Goal: Task Accomplishment & Management: Use online tool/utility

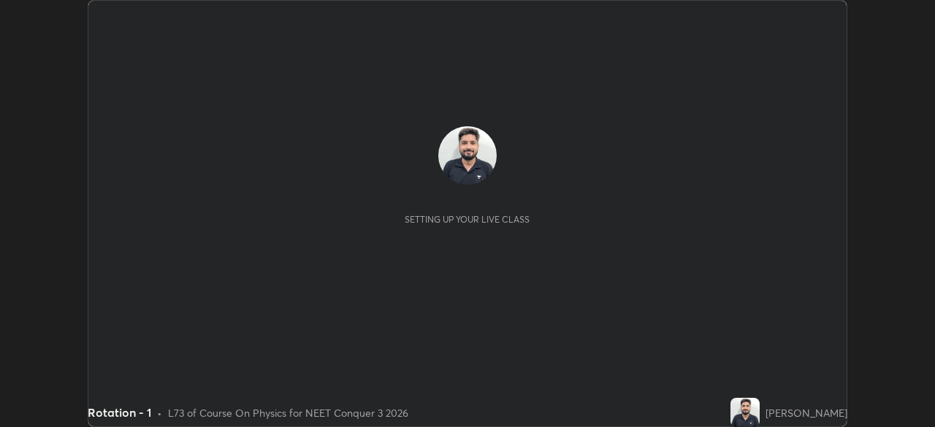
scroll to position [427, 935]
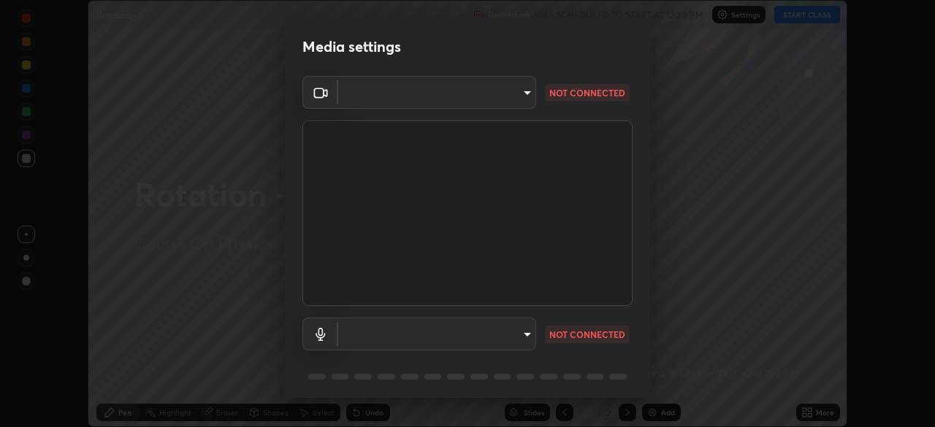
type input "e5f32b9a37d83756d2696e8423a1893a7de7eefef83412cf73fe4da3c4688103"
click at [518, 328] on body "Erase all Rotation - 1 Recording WAS SCHEDULED TO START AT 12:30 PM Settings ST…" at bounding box center [467, 213] width 935 height 427
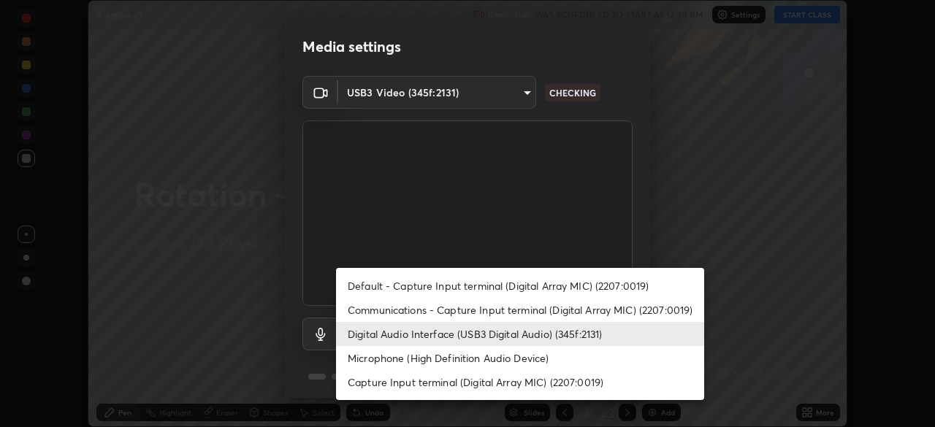
click at [470, 307] on li "Communications - Capture Input terminal (Digital Array MIC) (2207:0019)" at bounding box center [520, 310] width 368 height 24
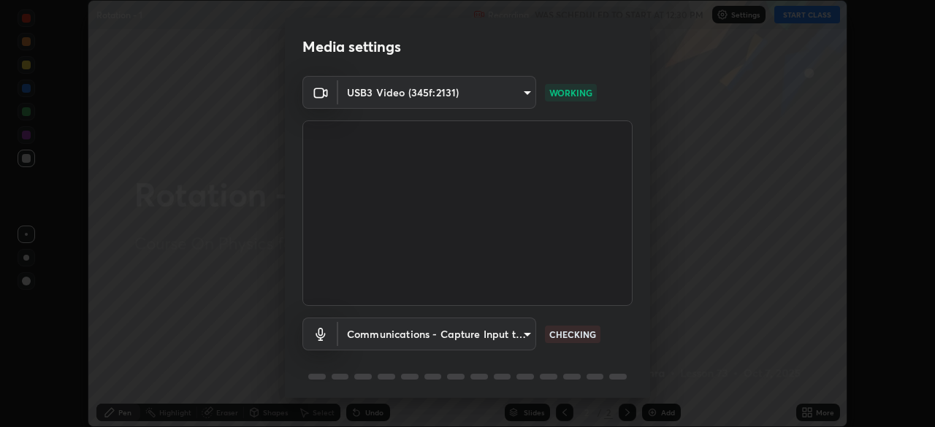
click at [481, 333] on body "Erase all Rotation - 1 Recording WAS SCHEDULED TO START AT 12:30 PM Settings ST…" at bounding box center [467, 213] width 935 height 427
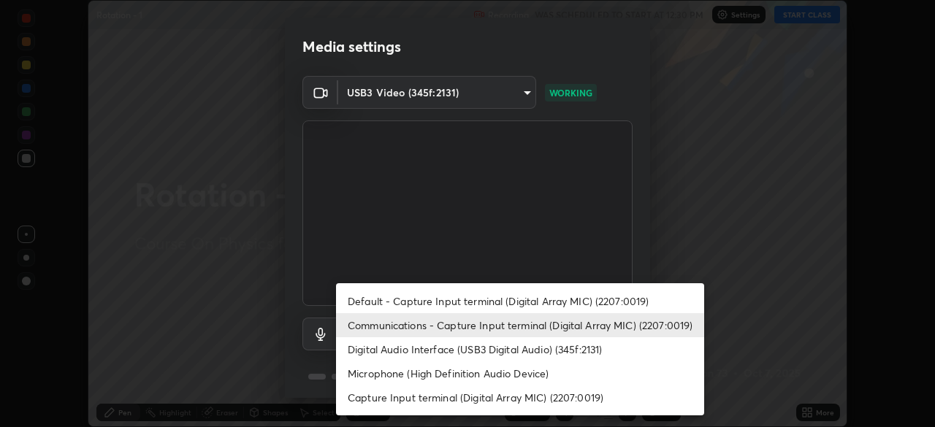
click at [469, 346] on li "Digital Audio Interface (USB3 Digital Audio) (345f:2131)" at bounding box center [520, 349] width 368 height 24
type input "f68c9ba91903ac9ba75504d23ca0c3c26111123a2a7878351e435c492be87537"
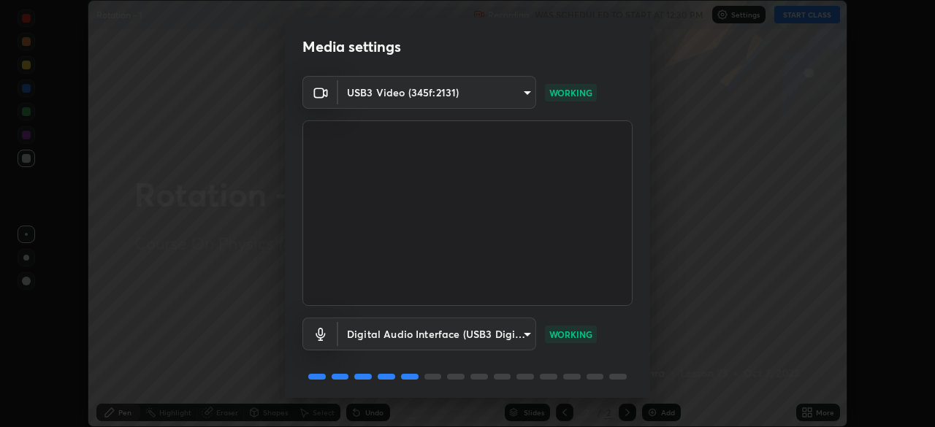
scroll to position [51, 0]
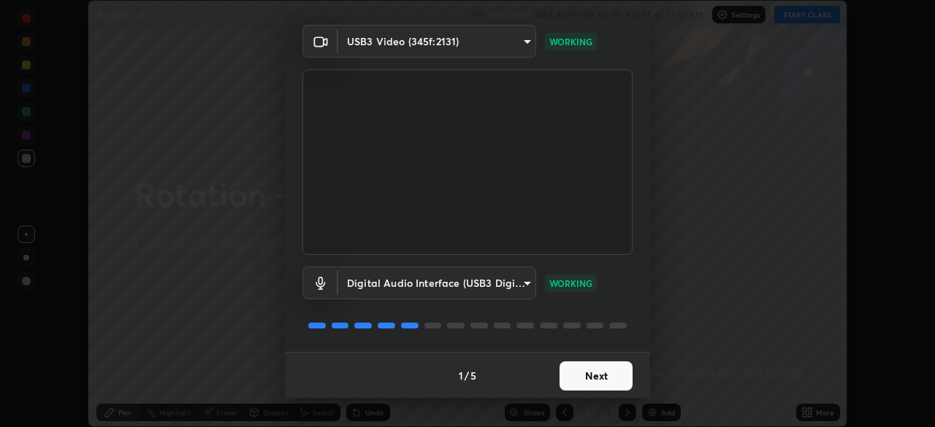
click at [592, 375] on button "Next" at bounding box center [595, 376] width 73 height 29
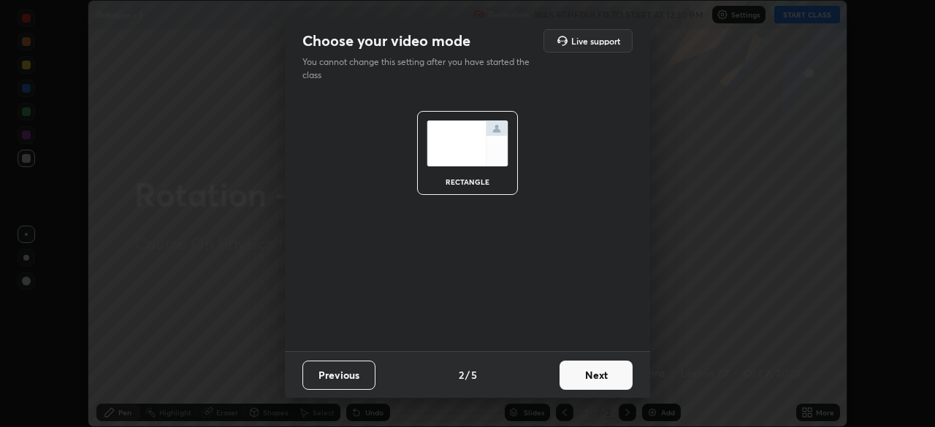
scroll to position [0, 0]
click at [599, 377] on button "Next" at bounding box center [595, 375] width 73 height 29
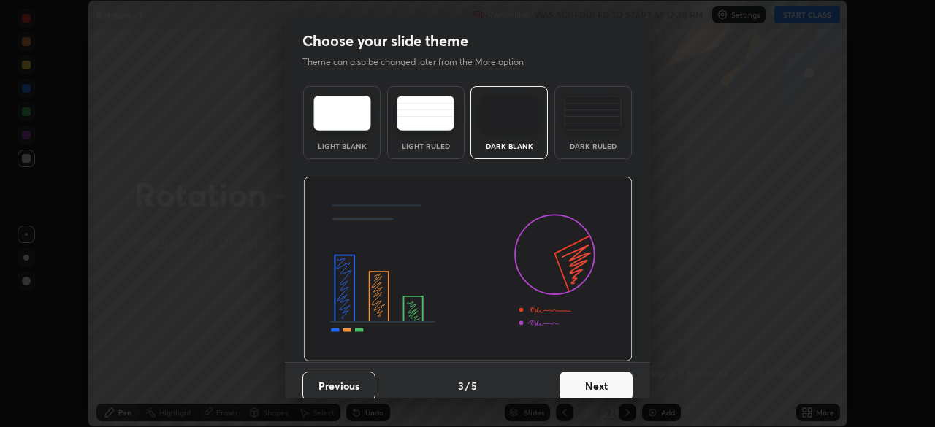
click at [599, 389] on button "Next" at bounding box center [595, 386] width 73 height 29
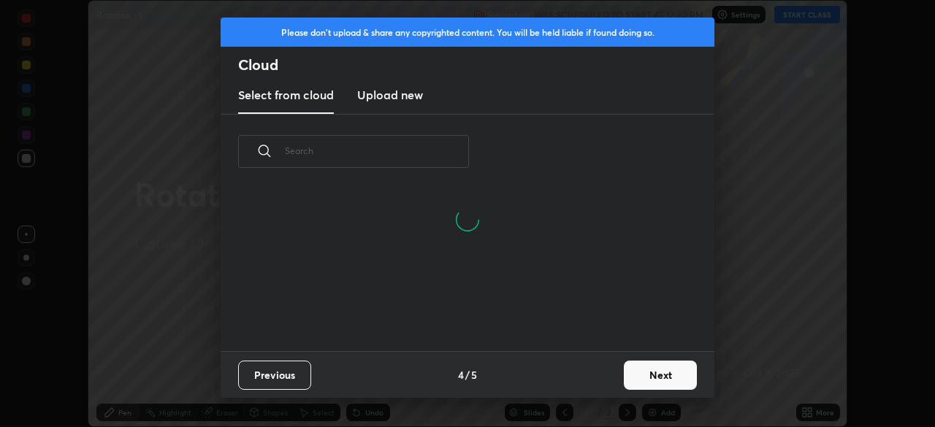
click at [649, 370] on button "Next" at bounding box center [660, 375] width 73 height 29
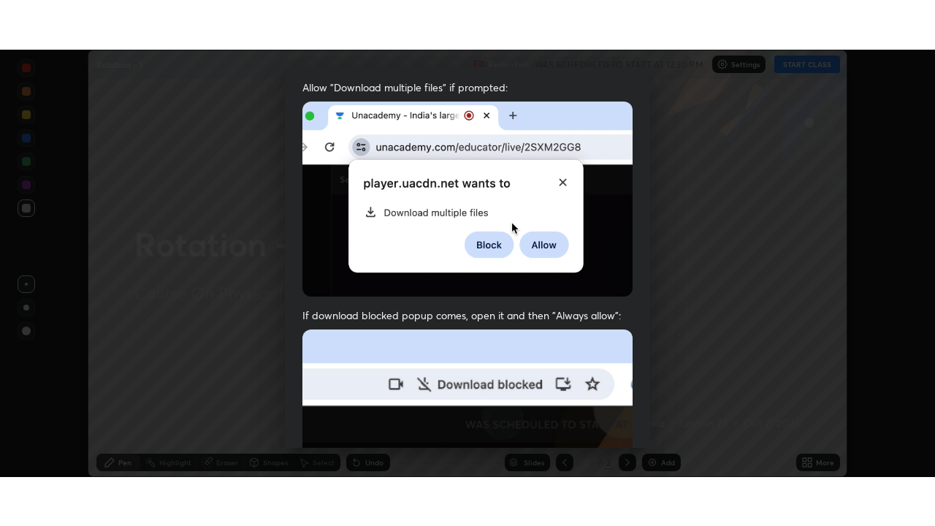
scroll to position [349, 0]
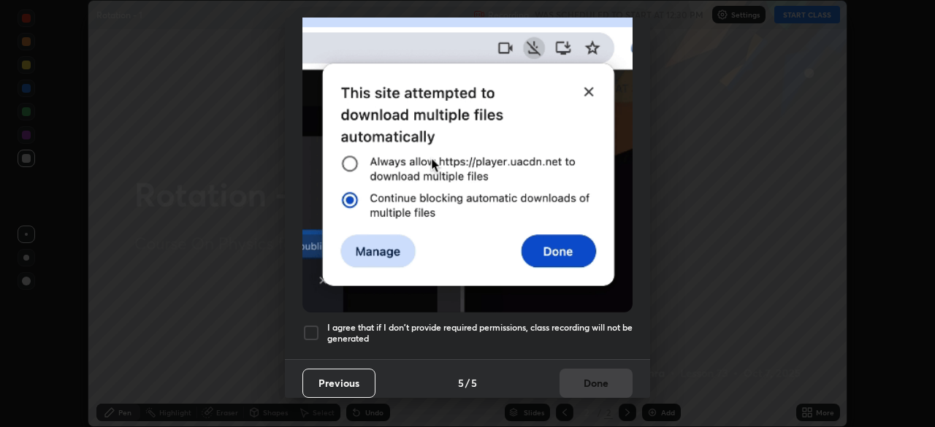
click at [471, 330] on h5 "I agree that if I don't provide required permissions, class recording will not …" at bounding box center [479, 333] width 305 height 23
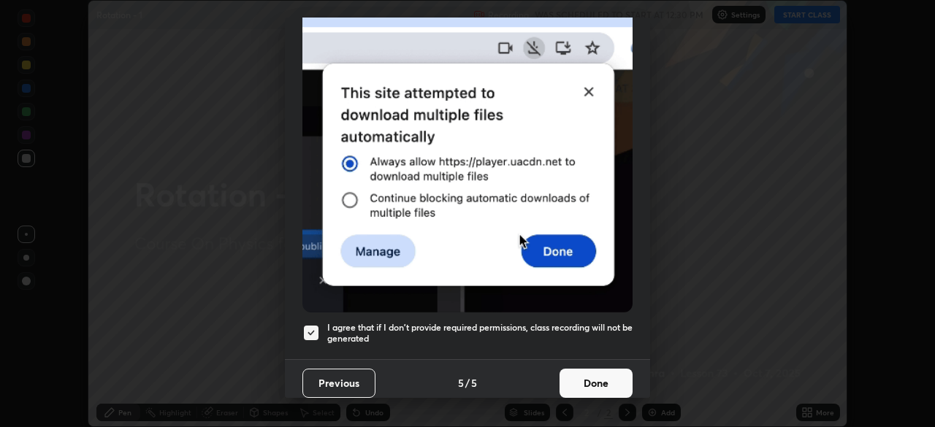
click at [578, 370] on button "Done" at bounding box center [595, 383] width 73 height 29
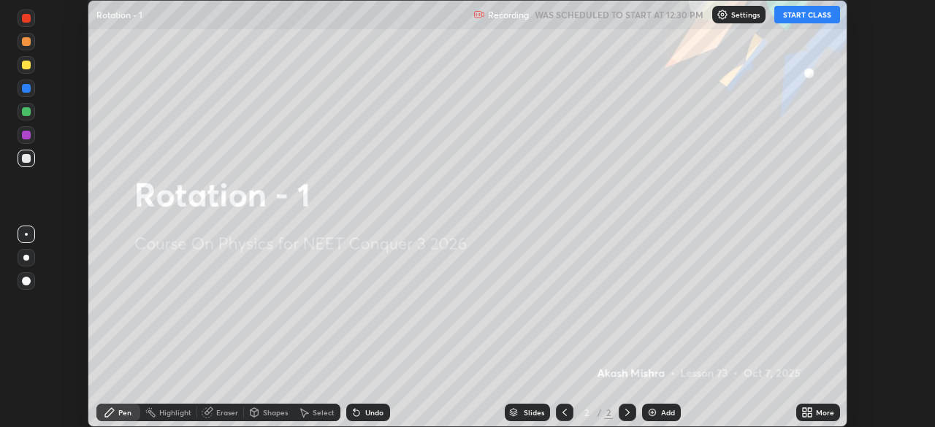
click at [792, 18] on button "START CLASS" at bounding box center [807, 15] width 66 height 18
click at [811, 412] on icon at bounding box center [810, 410] width 4 height 4
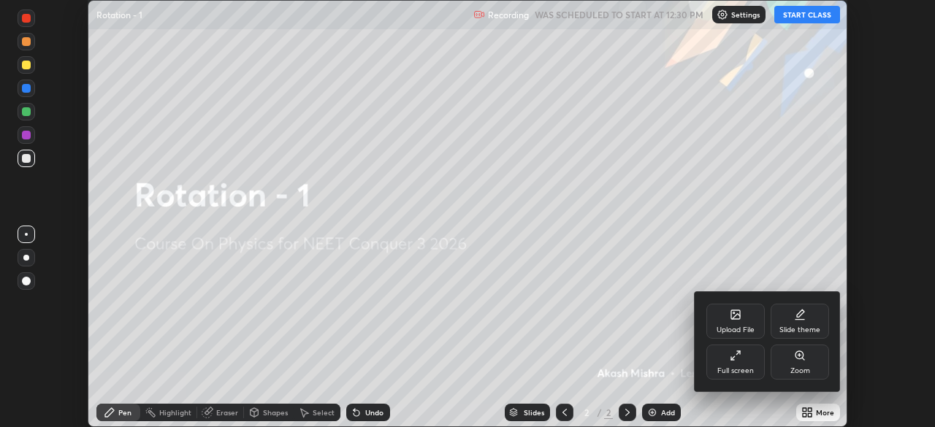
click at [741, 362] on div "Full screen" at bounding box center [735, 362] width 58 height 35
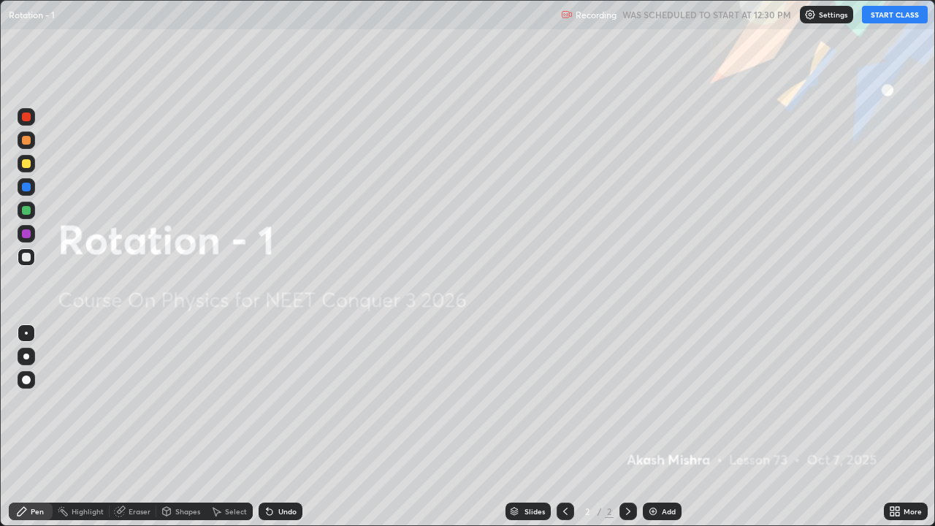
scroll to position [526, 935]
click at [654, 427] on img at bounding box center [653, 511] width 12 height 12
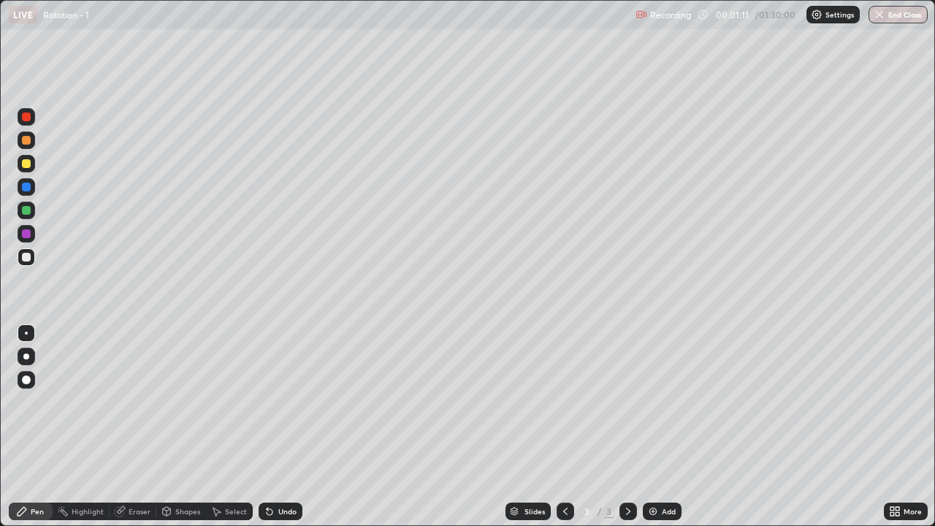
click at [28, 162] on div at bounding box center [26, 163] width 9 height 9
click at [26, 361] on div at bounding box center [27, 357] width 18 height 18
click at [28, 259] on div at bounding box center [26, 257] width 9 height 9
click at [131, 427] on div "Eraser" at bounding box center [133, 511] width 47 height 18
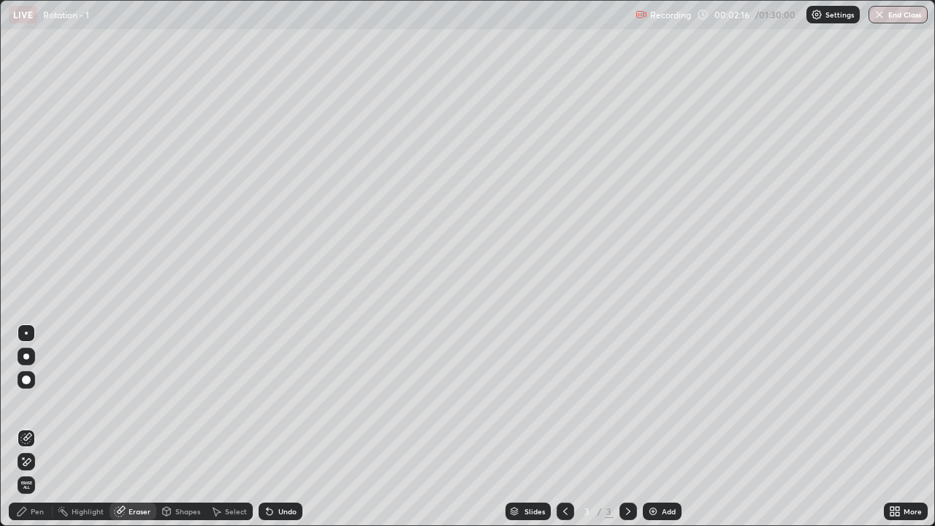
click at [27, 427] on icon at bounding box center [22, 511] width 12 height 12
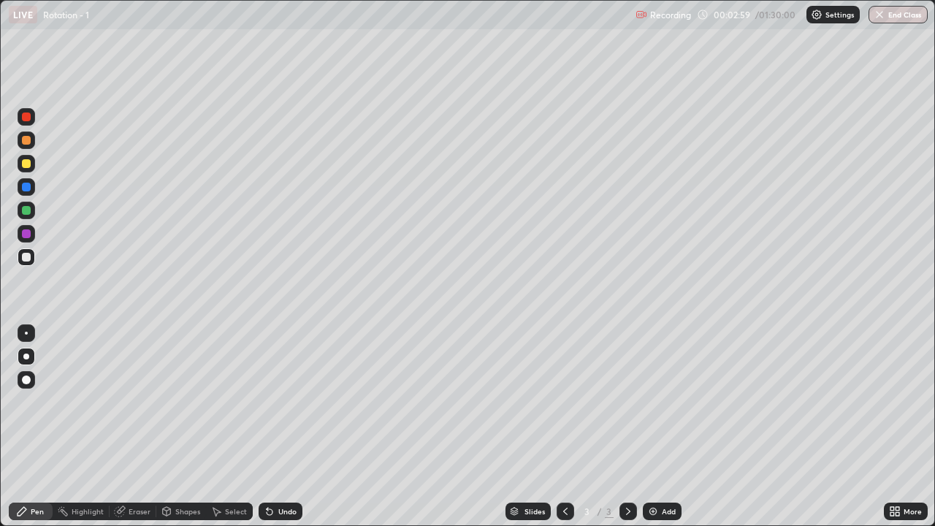
click at [28, 165] on div at bounding box center [26, 163] width 9 height 9
click at [31, 261] on div at bounding box center [27, 257] width 18 height 18
click at [32, 261] on div at bounding box center [27, 257] width 18 height 18
click at [34, 207] on div at bounding box center [27, 211] width 18 height 18
click at [26, 259] on div at bounding box center [26, 257] width 9 height 9
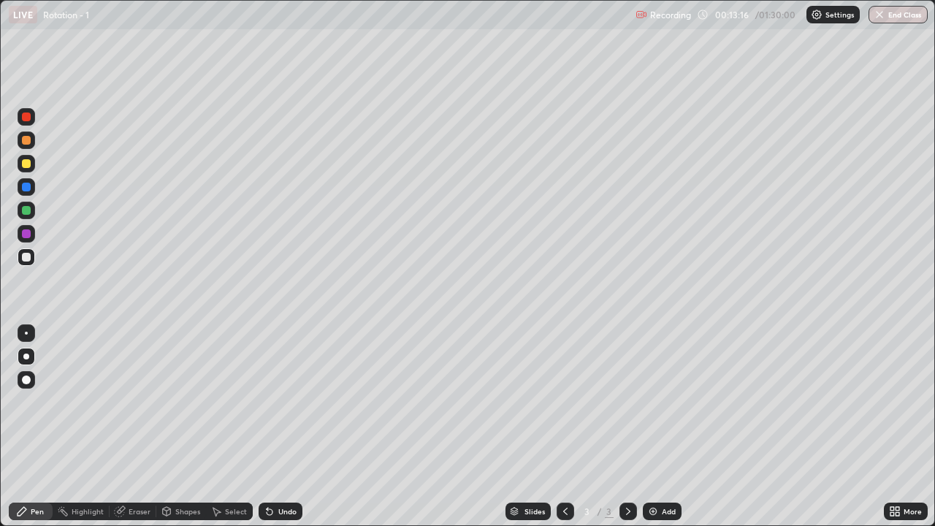
click at [28, 211] on div at bounding box center [26, 210] width 9 height 9
click at [657, 427] on img at bounding box center [653, 511] width 12 height 12
click at [27, 164] on div at bounding box center [26, 163] width 9 height 9
click at [32, 212] on div at bounding box center [27, 211] width 18 height 18
click at [32, 165] on div at bounding box center [27, 164] width 18 height 18
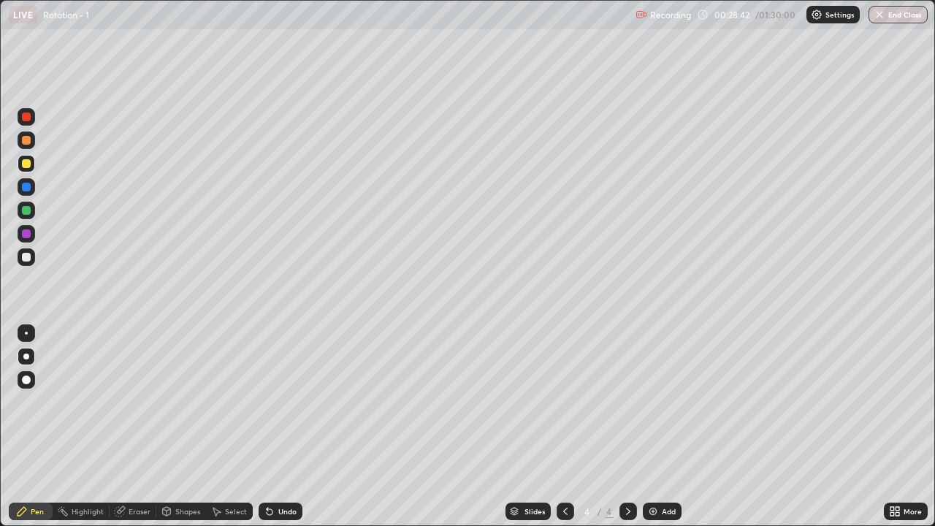
click at [651, 427] on img at bounding box center [653, 511] width 12 height 12
click at [26, 257] on div at bounding box center [26, 257] width 9 height 9
click at [288, 427] on div "Undo" at bounding box center [287, 511] width 18 height 7
click at [29, 167] on div at bounding box center [26, 163] width 9 height 9
click at [28, 216] on div at bounding box center [27, 211] width 18 height 18
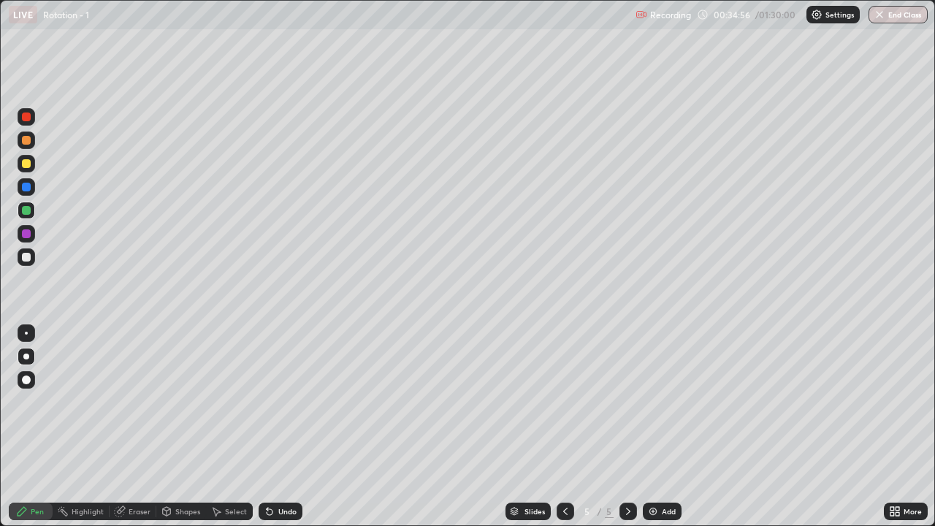
click at [31, 257] on div at bounding box center [27, 257] width 18 height 18
click at [28, 259] on div at bounding box center [26, 257] width 9 height 9
click at [29, 165] on div at bounding box center [26, 163] width 9 height 9
click at [131, 427] on div "Eraser" at bounding box center [140, 511] width 22 height 7
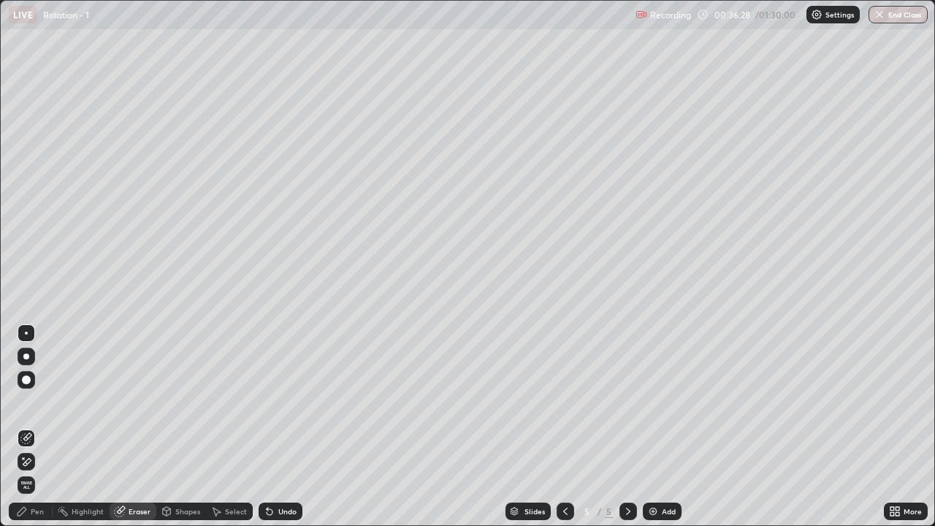
click at [34, 427] on div "Pen" at bounding box center [37, 511] width 13 height 7
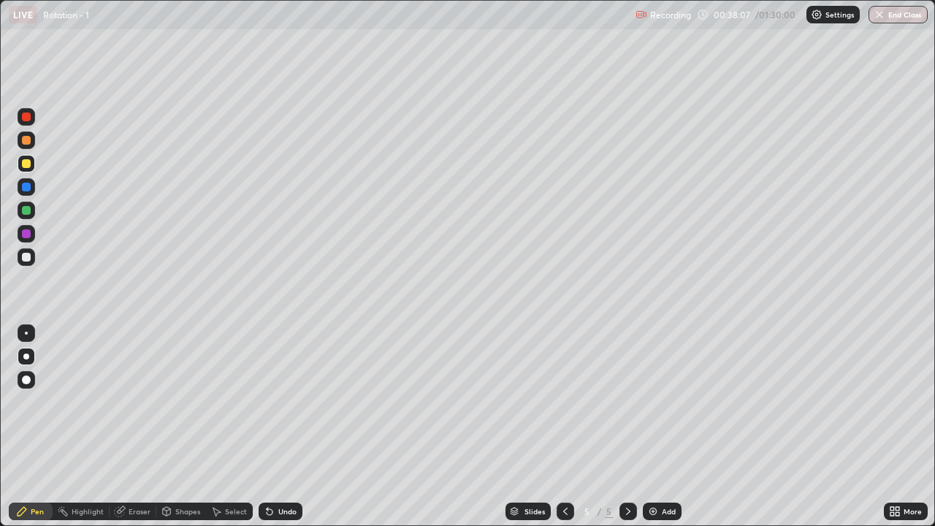
click at [651, 427] on img at bounding box center [653, 511] width 12 height 12
click at [28, 164] on div at bounding box center [26, 163] width 9 height 9
click at [27, 209] on div at bounding box center [26, 210] width 9 height 9
click at [279, 427] on div "Undo" at bounding box center [287, 511] width 18 height 7
click at [28, 169] on div at bounding box center [27, 164] width 18 height 18
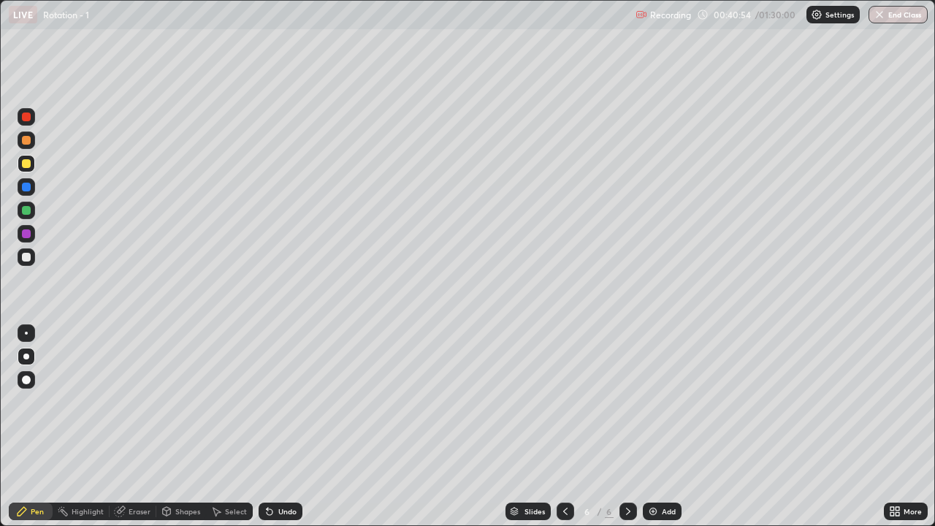
click at [283, 427] on div "Undo" at bounding box center [287, 511] width 18 height 7
click at [33, 212] on div at bounding box center [27, 211] width 18 height 18
click at [25, 257] on div at bounding box center [26, 257] width 9 height 9
click at [134, 427] on div "Eraser" at bounding box center [133, 511] width 47 height 18
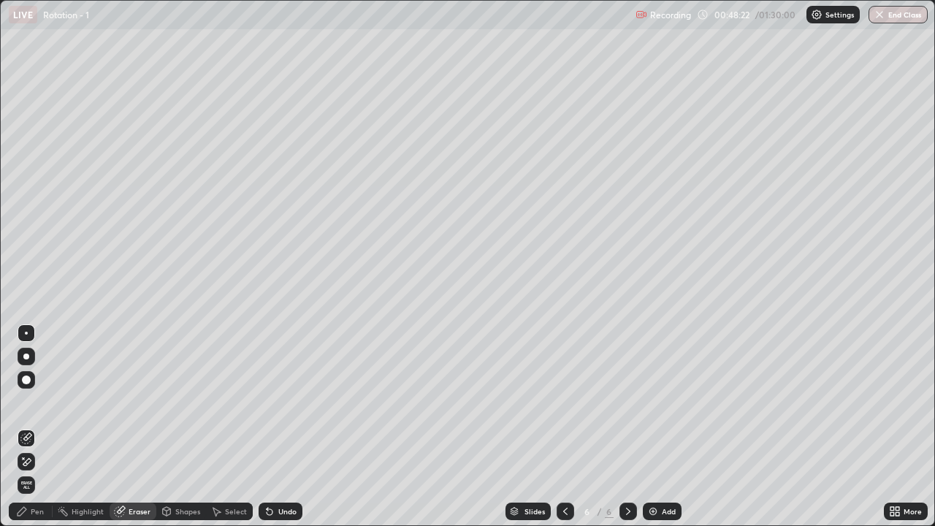
click at [32, 427] on div "Pen" at bounding box center [37, 511] width 13 height 7
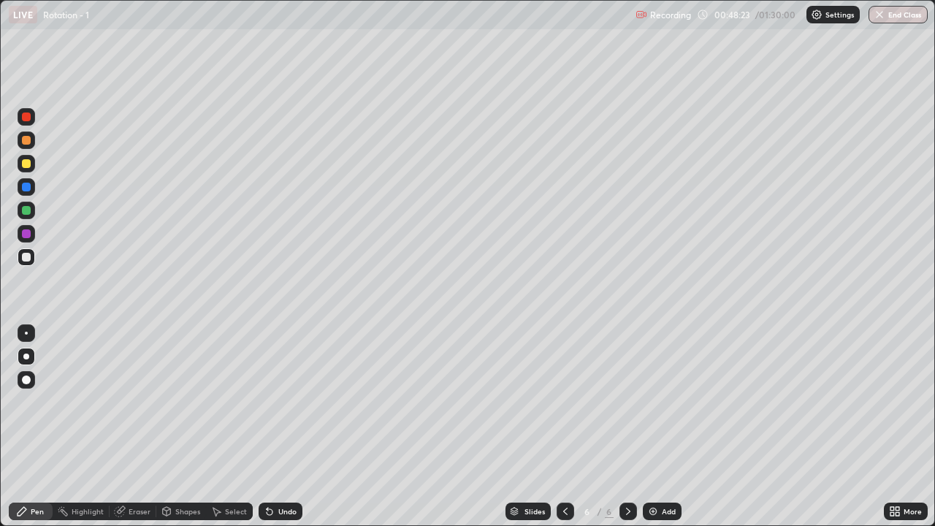
click at [28, 260] on div at bounding box center [26, 257] width 9 height 9
click at [29, 240] on div at bounding box center [27, 234] width 18 height 18
click at [28, 142] on div at bounding box center [26, 140] width 9 height 9
click at [30, 261] on div at bounding box center [27, 257] width 18 height 18
click at [657, 427] on img at bounding box center [653, 511] width 12 height 12
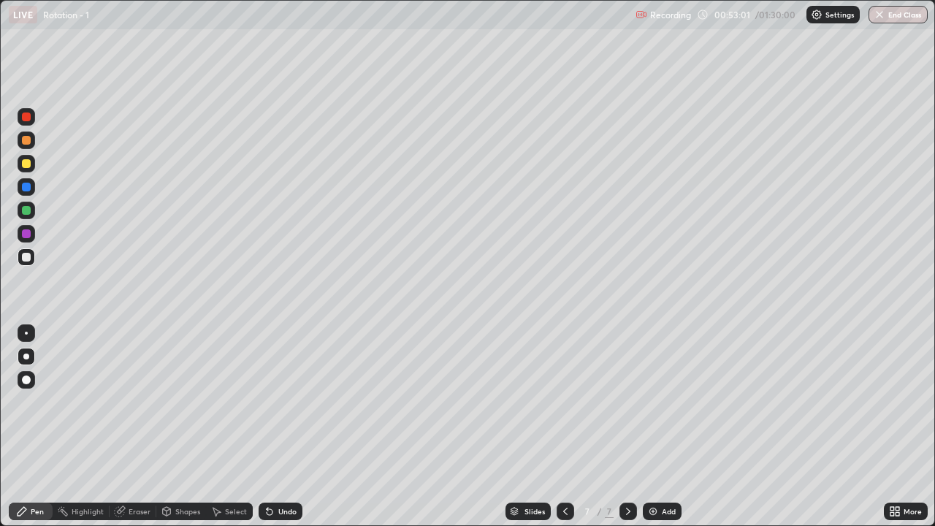
click at [564, 427] on icon at bounding box center [565, 511] width 12 height 12
click at [627, 427] on icon at bounding box center [628, 511] width 12 height 12
click at [25, 164] on div at bounding box center [26, 163] width 9 height 9
click at [29, 142] on div at bounding box center [26, 140] width 9 height 9
click at [29, 210] on div at bounding box center [26, 210] width 9 height 9
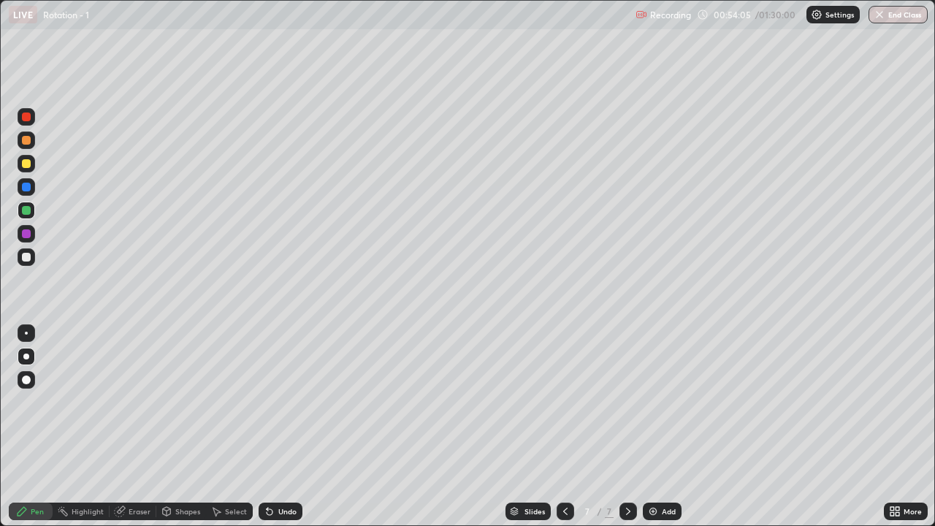
click at [280, 427] on div "Undo" at bounding box center [287, 511] width 18 height 7
click at [23, 120] on div at bounding box center [26, 116] width 9 height 9
click at [26, 234] on div at bounding box center [26, 233] width 9 height 9
click at [31, 233] on div at bounding box center [27, 234] width 18 height 18
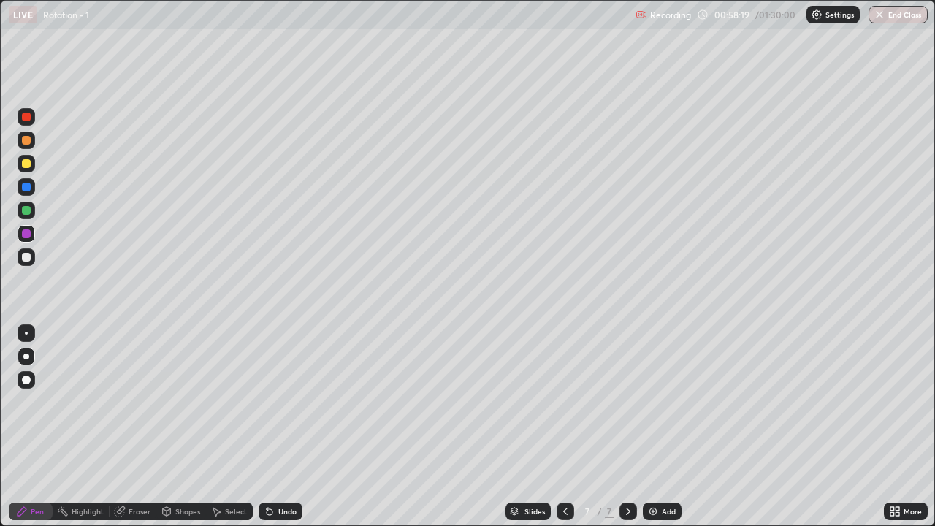
click at [34, 259] on div at bounding box center [27, 257] width 18 height 18
click at [652, 427] on img at bounding box center [653, 511] width 12 height 12
click at [26, 164] on div at bounding box center [26, 163] width 9 height 9
click at [275, 427] on div "Undo" at bounding box center [281, 511] width 44 height 18
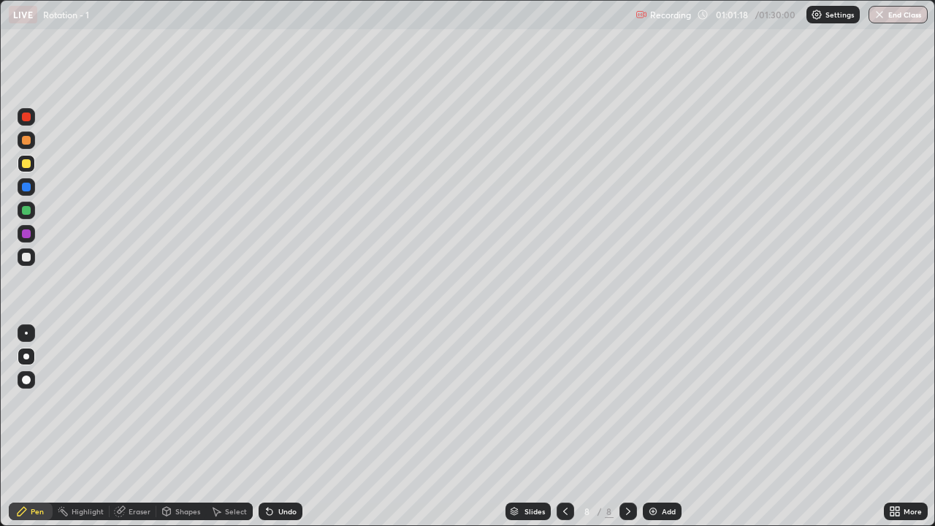
click at [29, 258] on div at bounding box center [26, 257] width 9 height 9
click at [651, 427] on img at bounding box center [653, 511] width 12 height 12
click at [30, 260] on div at bounding box center [26, 257] width 9 height 9
click at [170, 427] on icon at bounding box center [167, 511] width 12 height 12
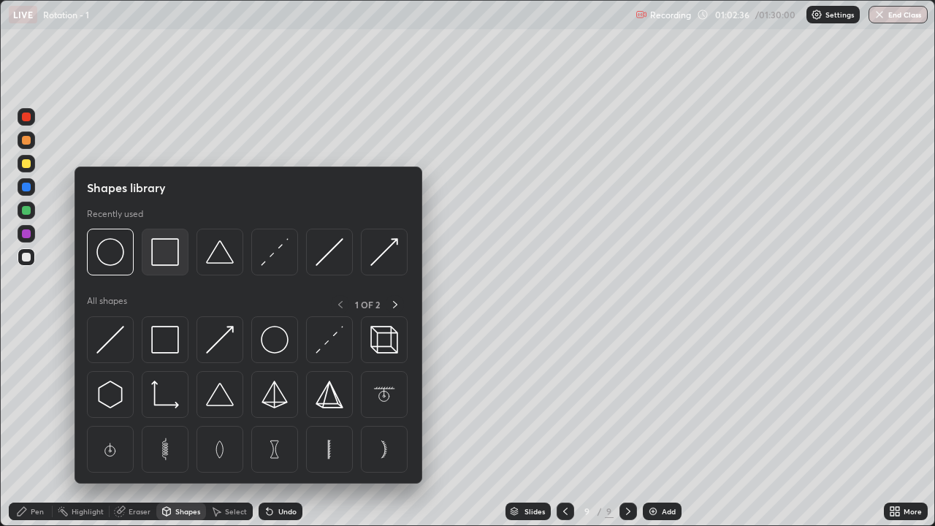
click at [168, 257] on img at bounding box center [165, 252] width 28 height 28
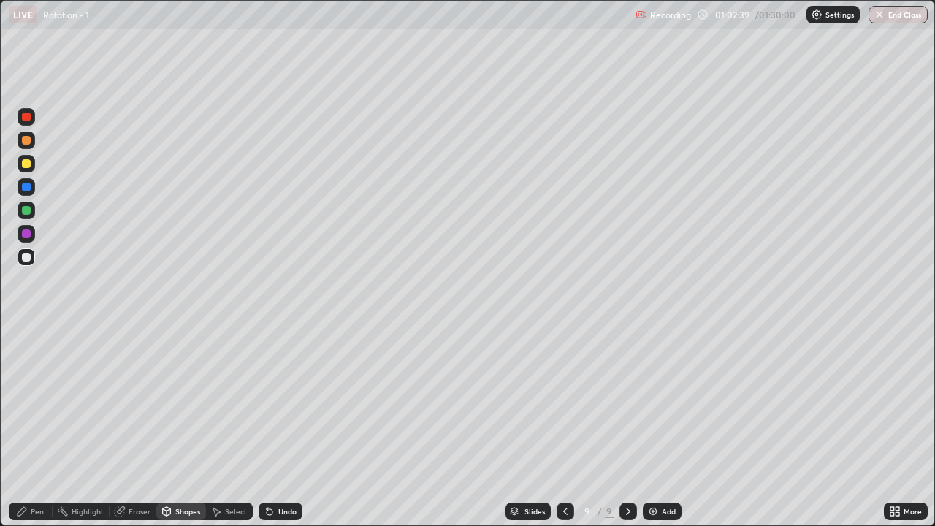
click at [34, 427] on div "Pen" at bounding box center [37, 511] width 13 height 7
click at [29, 164] on div at bounding box center [26, 163] width 9 height 9
click at [28, 210] on div at bounding box center [26, 210] width 9 height 9
click at [26, 256] on div at bounding box center [26, 257] width 9 height 9
click at [23, 167] on div at bounding box center [26, 163] width 9 height 9
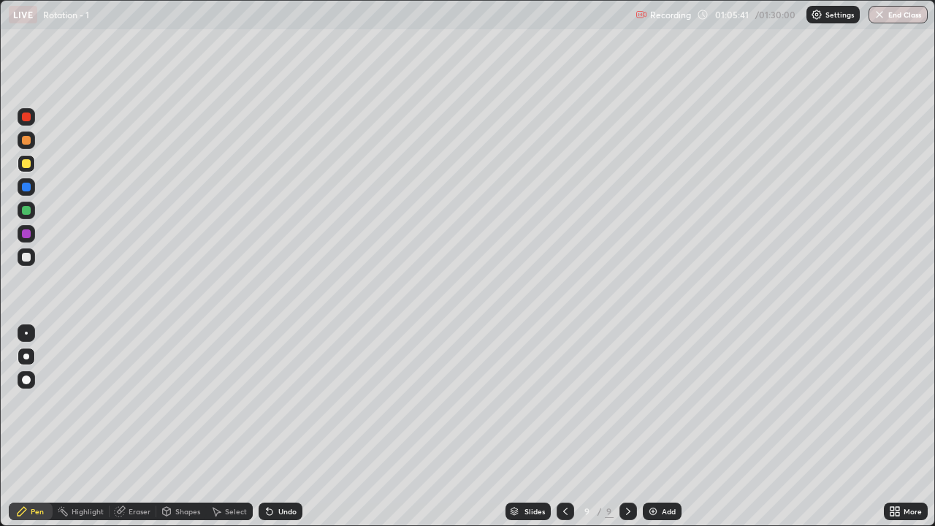
click at [172, 427] on div "Shapes" at bounding box center [181, 511] width 50 height 18
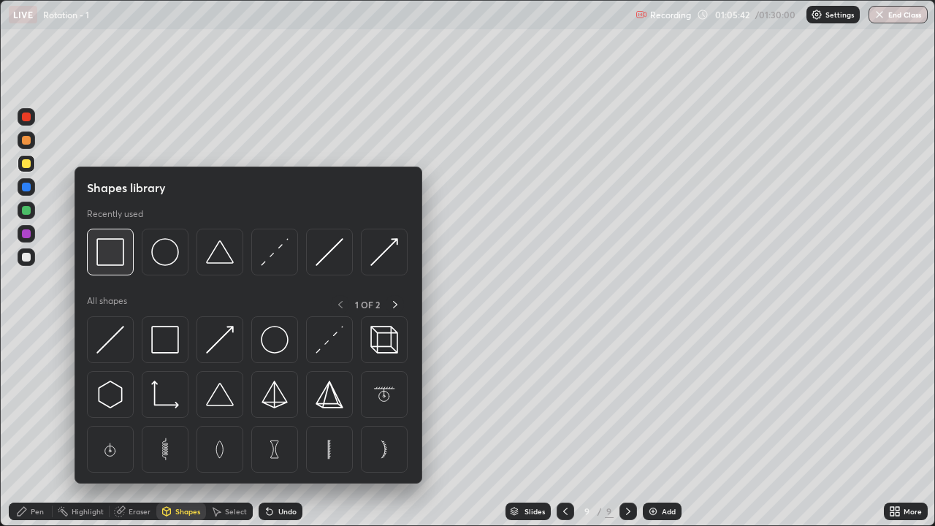
click at [118, 256] on img at bounding box center [110, 252] width 28 height 28
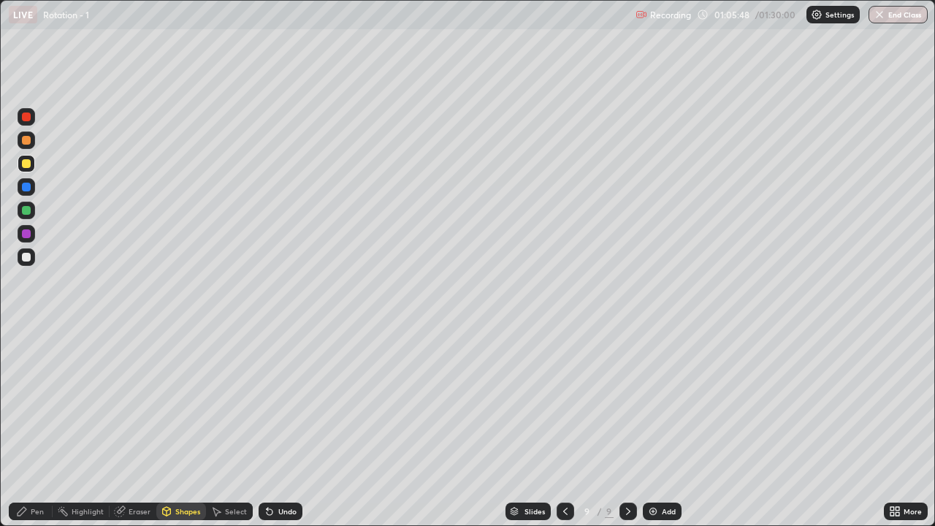
click at [40, 427] on div "Pen" at bounding box center [31, 511] width 44 height 18
click at [30, 259] on div at bounding box center [26, 257] width 9 height 9
click at [25, 139] on div at bounding box center [26, 140] width 9 height 9
click at [32, 166] on div at bounding box center [27, 164] width 18 height 18
click at [26, 259] on div at bounding box center [26, 257] width 9 height 9
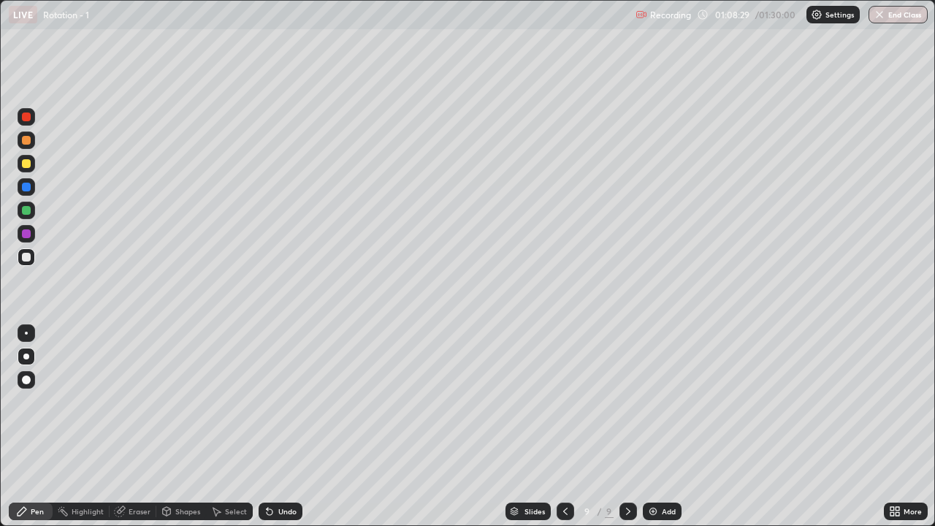
click at [31, 122] on div at bounding box center [27, 117] width 18 height 18
click at [25, 258] on div at bounding box center [26, 257] width 9 height 9
click at [283, 427] on div "Undo" at bounding box center [281, 511] width 44 height 18
click at [273, 427] on div "Undo" at bounding box center [281, 511] width 44 height 18
click at [657, 427] on div "Add" at bounding box center [662, 511] width 39 height 18
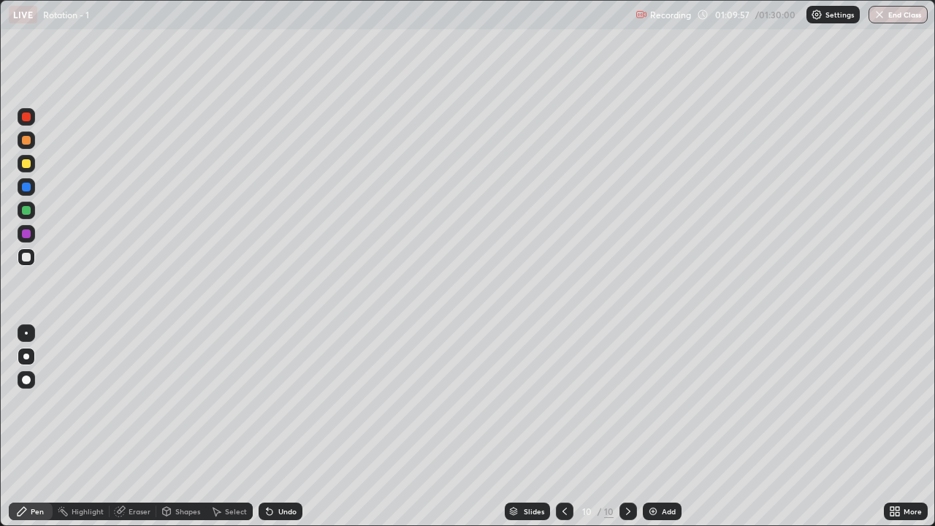
click at [26, 257] on div at bounding box center [26, 257] width 9 height 9
click at [177, 427] on div "Shapes" at bounding box center [187, 511] width 25 height 7
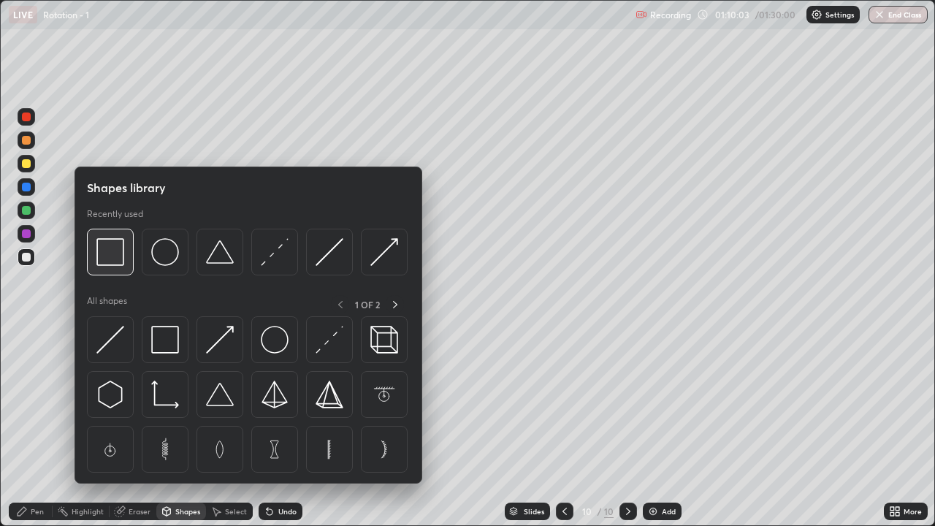
click at [120, 258] on img at bounding box center [110, 252] width 28 height 28
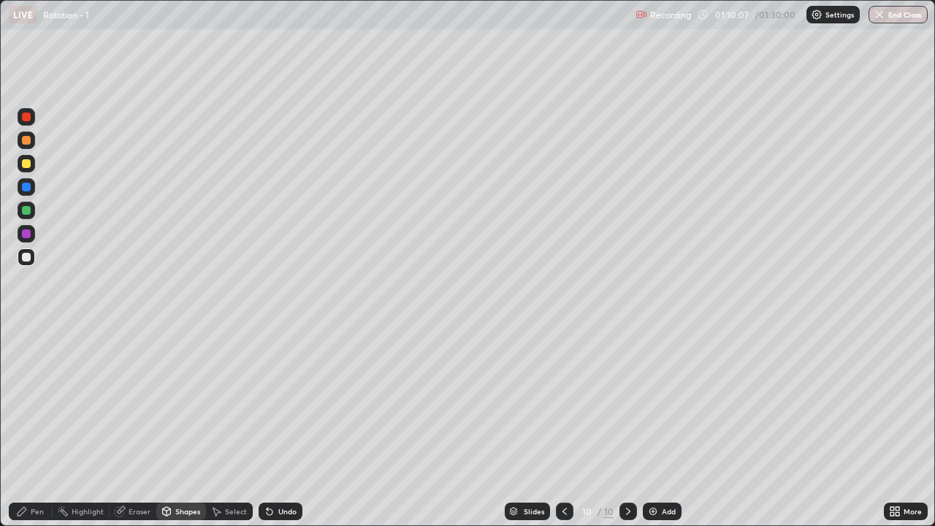
click at [39, 427] on div "Pen" at bounding box center [31, 511] width 44 height 18
click at [29, 256] on div at bounding box center [26, 257] width 9 height 9
click at [27, 167] on div at bounding box center [26, 163] width 9 height 9
click at [27, 210] on div at bounding box center [26, 210] width 9 height 9
click at [27, 234] on div at bounding box center [26, 233] width 9 height 9
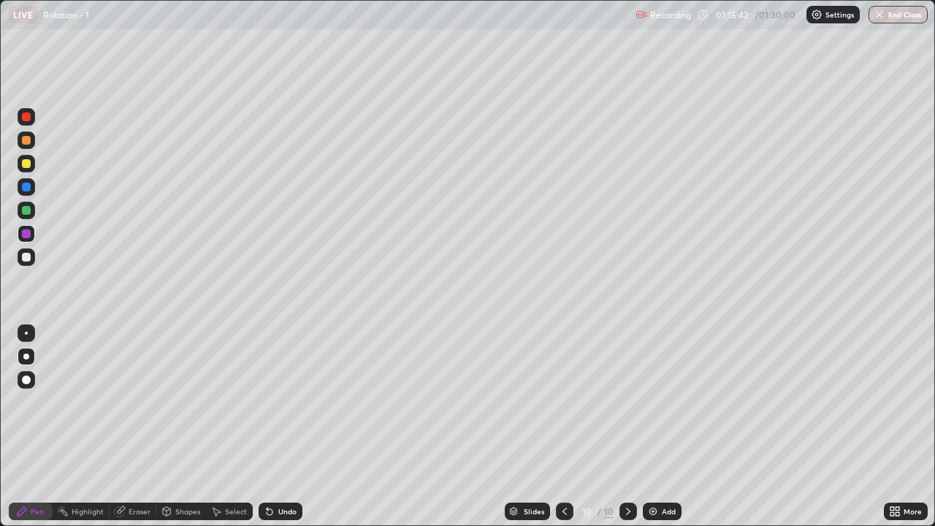
click at [26, 214] on div at bounding box center [26, 210] width 9 height 9
click at [283, 427] on div "Undo" at bounding box center [287, 511] width 18 height 7
click at [134, 427] on div "Eraser" at bounding box center [140, 511] width 22 height 7
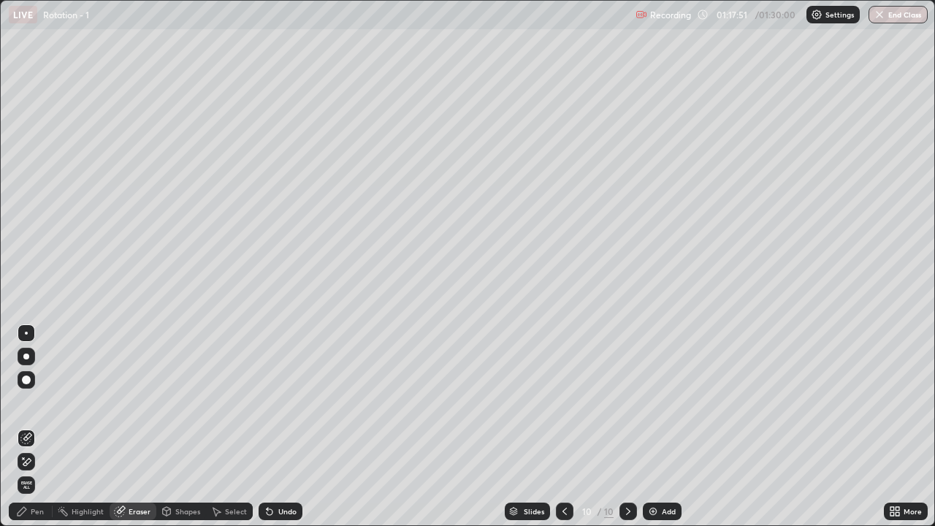
click at [31, 427] on div "Pen" at bounding box center [37, 511] width 13 height 7
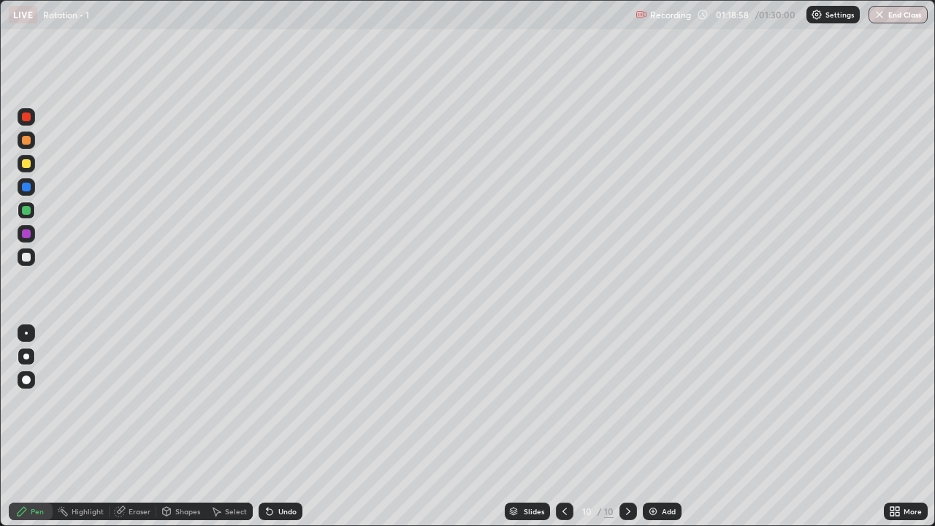
click at [648, 427] on img at bounding box center [653, 511] width 12 height 12
click at [177, 427] on div "Shapes" at bounding box center [181, 511] width 50 height 18
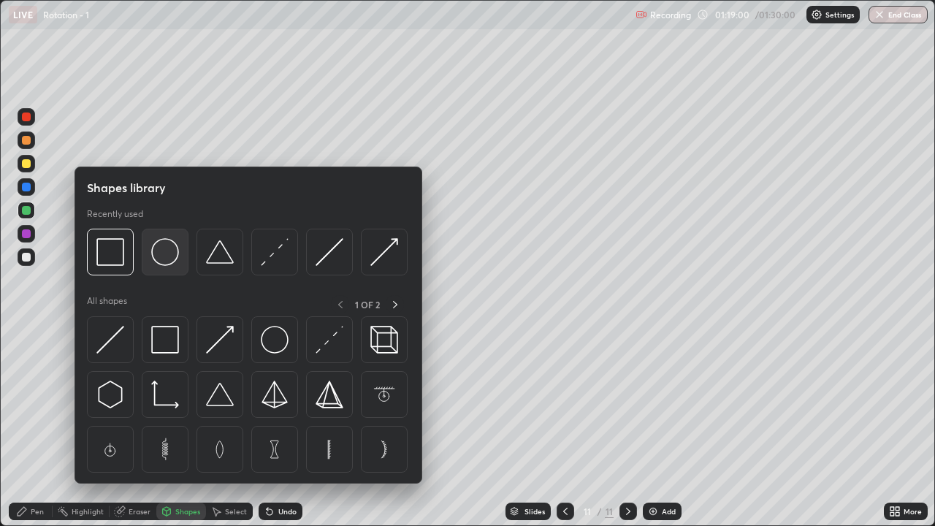
click at [158, 251] on img at bounding box center [165, 252] width 28 height 28
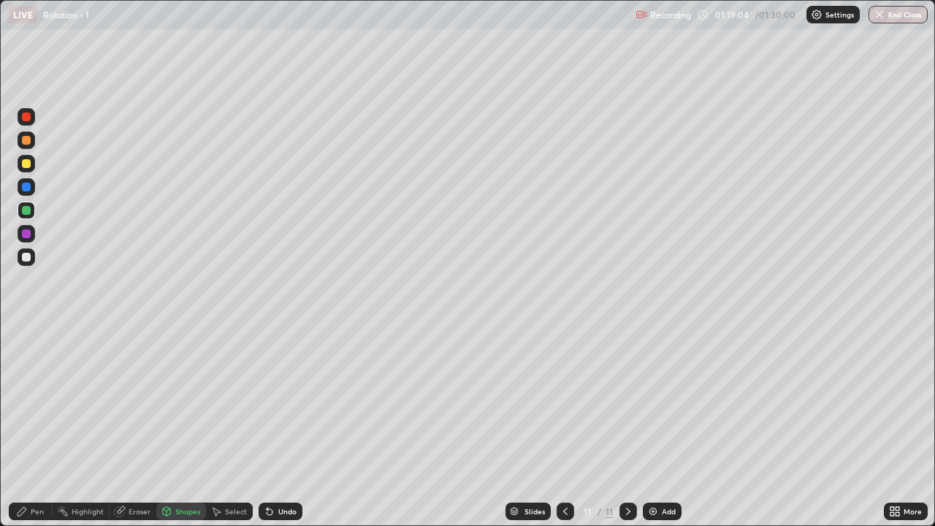
click at [44, 427] on div "Pen" at bounding box center [31, 511] width 44 height 18
click at [27, 257] on div at bounding box center [26, 257] width 9 height 9
click at [278, 427] on div "Undo" at bounding box center [287, 511] width 18 height 7
click at [28, 162] on div at bounding box center [26, 163] width 9 height 9
click at [267, 427] on icon at bounding box center [270, 512] width 6 height 6
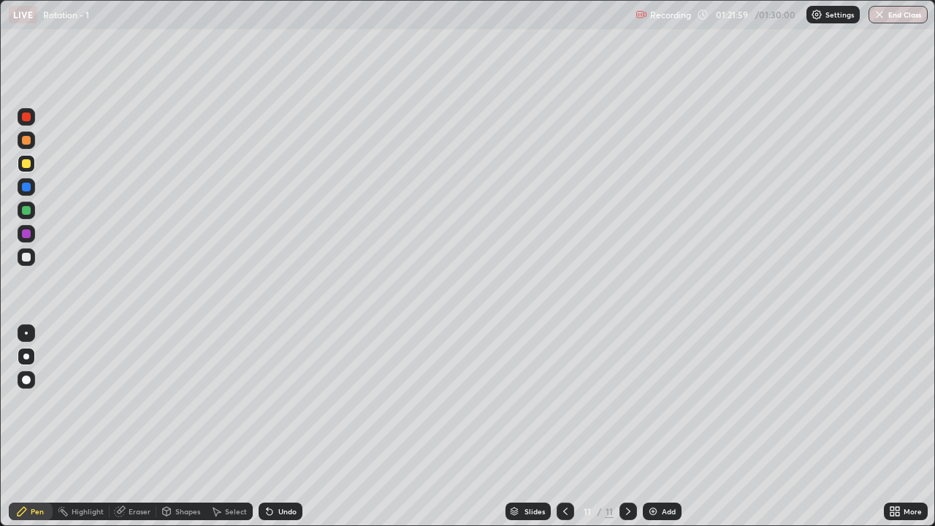
click at [28, 260] on div at bounding box center [26, 257] width 9 height 9
click at [26, 141] on div at bounding box center [26, 140] width 9 height 9
click at [285, 427] on div "Undo" at bounding box center [287, 511] width 18 height 7
click at [280, 427] on div "Undo" at bounding box center [287, 511] width 18 height 7
click at [282, 427] on div "Undo" at bounding box center [281, 511] width 44 height 18
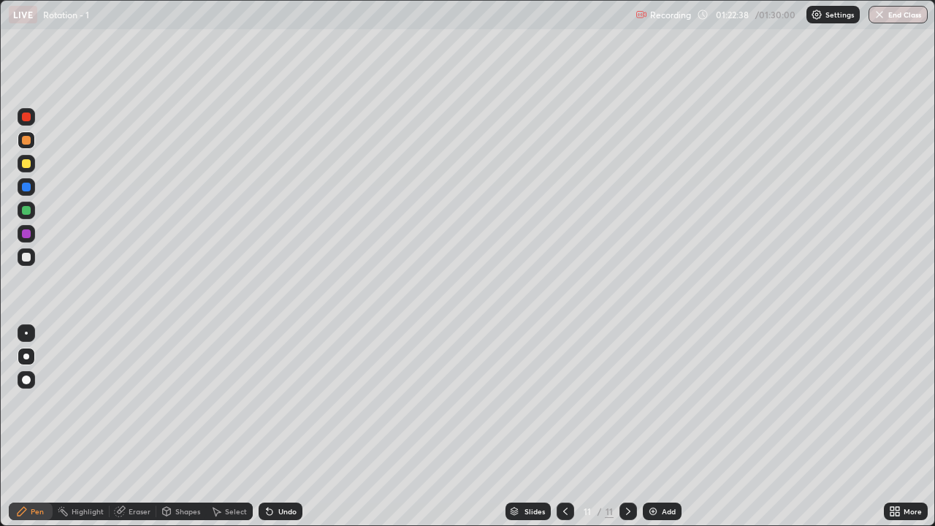
click at [283, 427] on div "Undo" at bounding box center [281, 511] width 44 height 18
click at [26, 117] on div at bounding box center [26, 116] width 9 height 9
click at [279, 427] on div "Undo" at bounding box center [287, 511] width 18 height 7
click at [31, 162] on div at bounding box center [27, 164] width 18 height 18
click at [24, 187] on div at bounding box center [26, 187] width 9 height 9
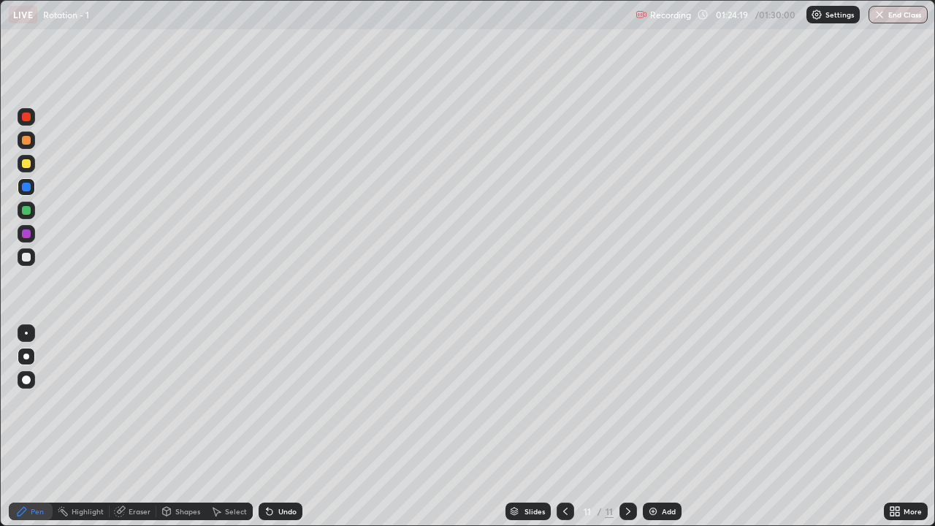
click at [30, 257] on div at bounding box center [26, 257] width 9 height 9
click at [884, 21] on button "End Class" at bounding box center [899, 15] width 58 height 18
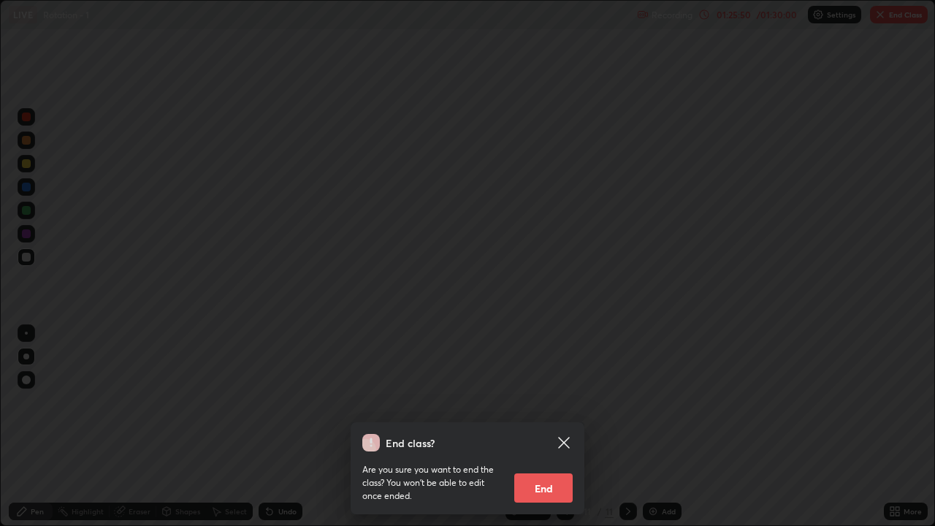
click at [552, 427] on button "End" at bounding box center [543, 487] width 58 height 29
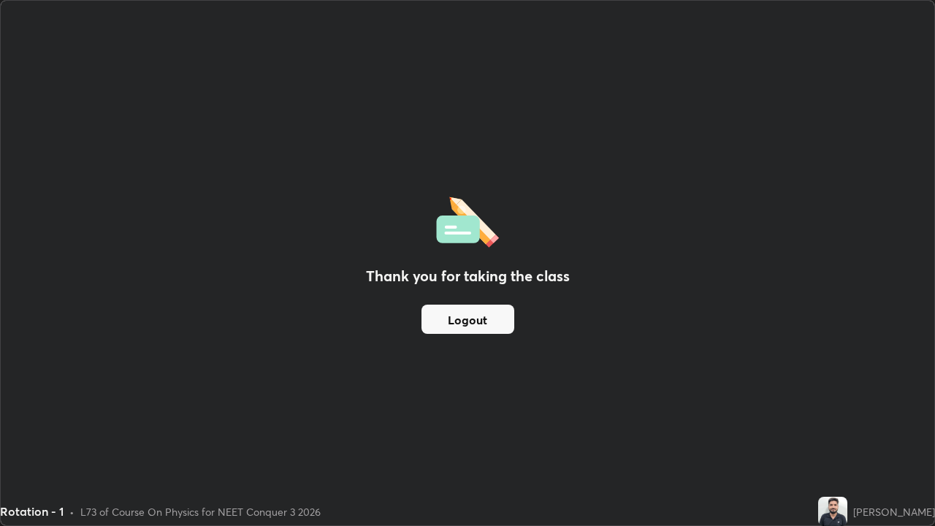
click at [459, 314] on button "Logout" at bounding box center [467, 319] width 93 height 29
